Goal: Find specific page/section

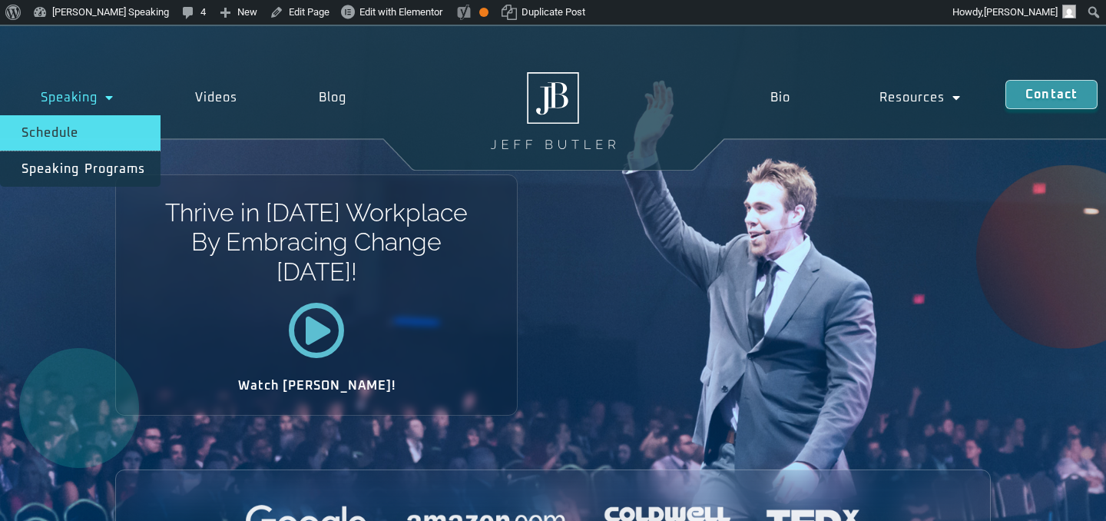
click at [85, 136] on link "Schedule" at bounding box center [80, 132] width 161 height 35
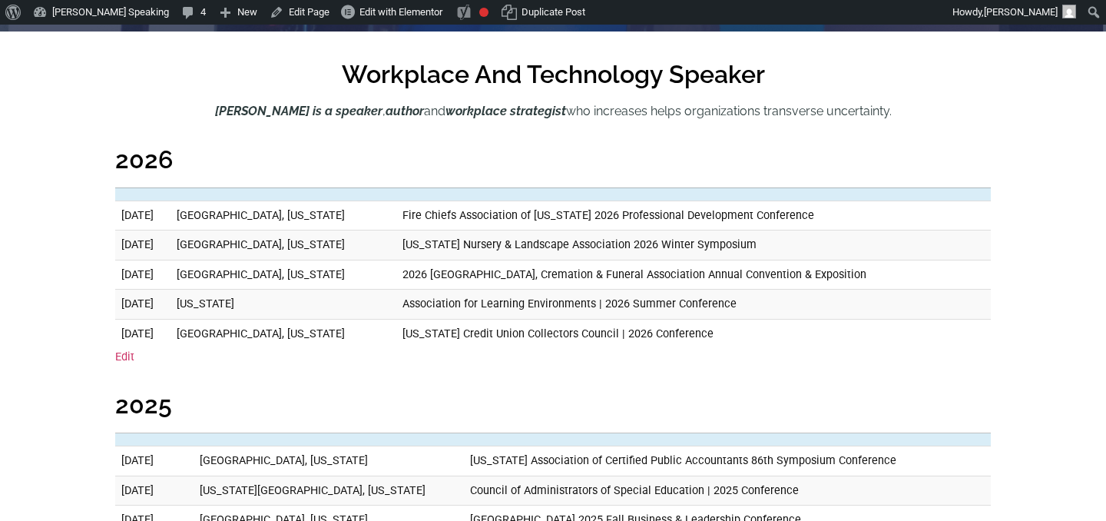
scroll to position [484, 0]
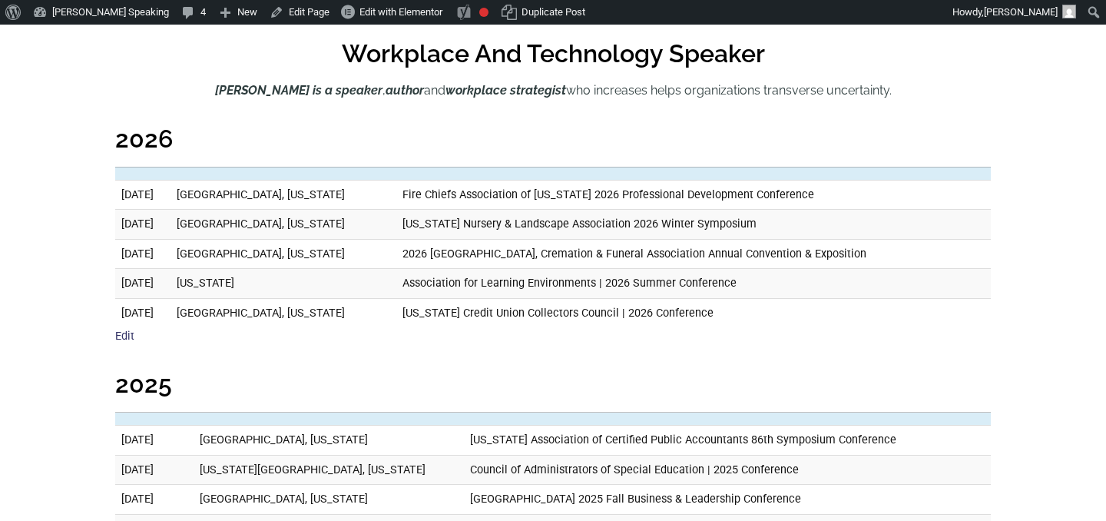
click at [122, 338] on link "Edit" at bounding box center [124, 336] width 19 height 13
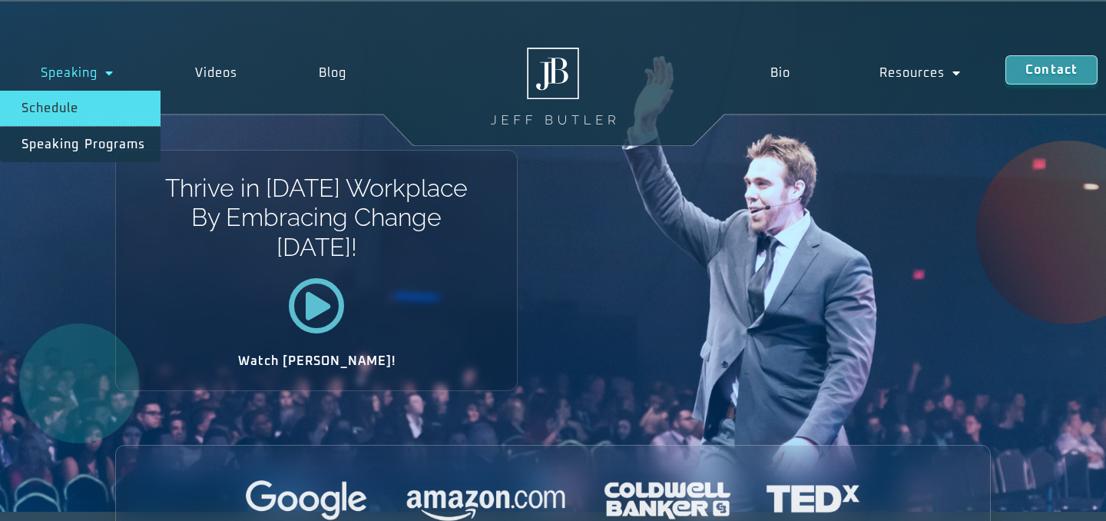
click at [73, 110] on link "Schedule" at bounding box center [80, 108] width 161 height 35
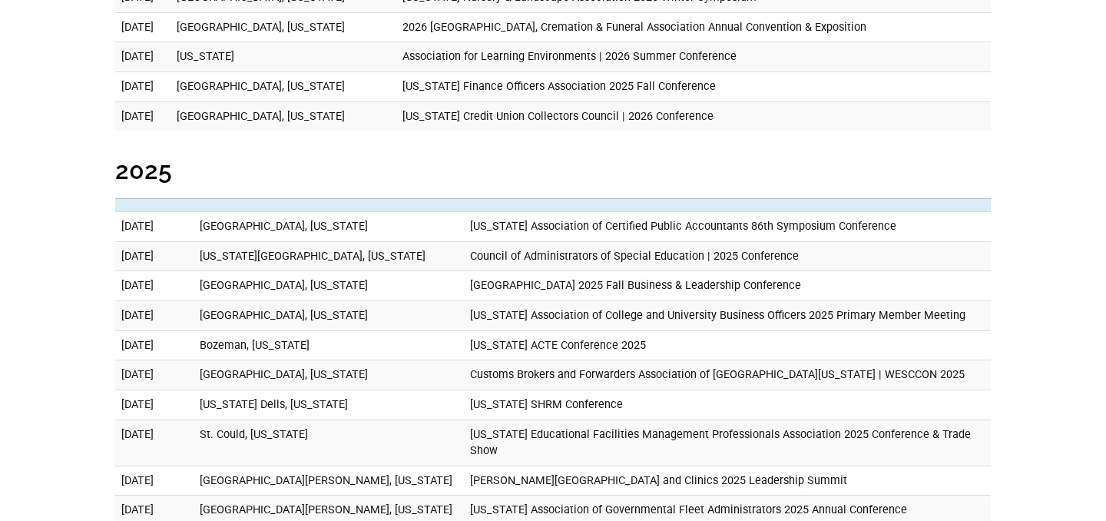
scroll to position [684, 0]
